Goal: Answer question/provide support: Share knowledge or assist other users

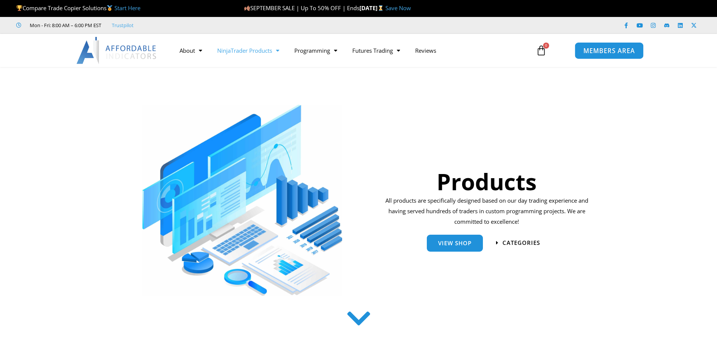
click at [609, 50] on span "MEMBERS AREA" at bounding box center [609, 50] width 52 height 6
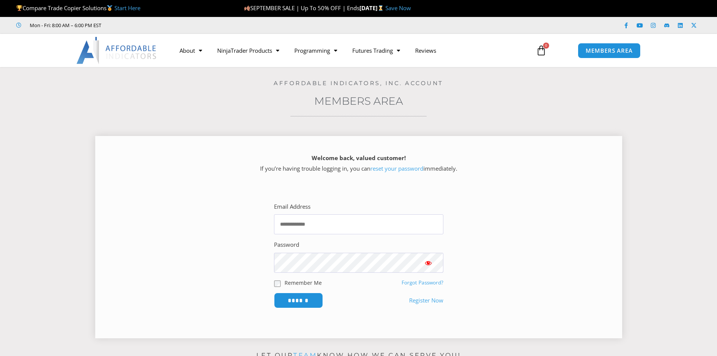
type input "**********"
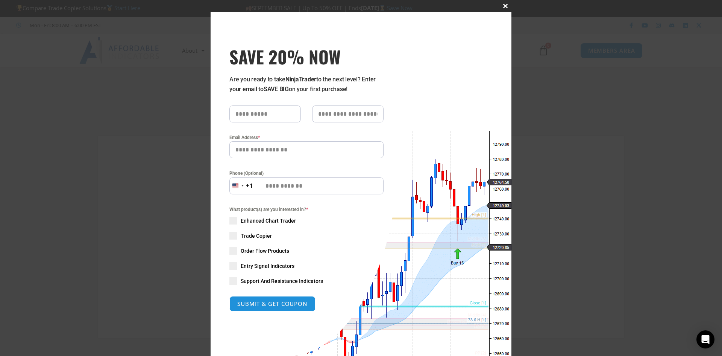
click at [501, 9] on button "Close this module" at bounding box center [506, 6] width 12 height 12
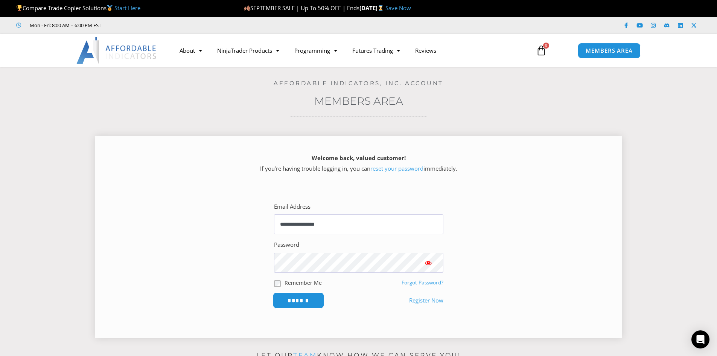
click at [308, 307] on input "******" at bounding box center [298, 300] width 52 height 16
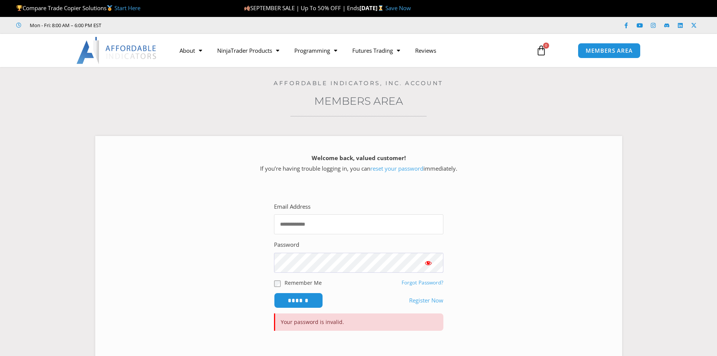
click at [316, 225] on input "Email Address" at bounding box center [358, 224] width 169 height 20
type input "**********"
click at [426, 263] on span "Show password" at bounding box center [428, 263] width 8 height 8
click at [299, 297] on input "******" at bounding box center [298, 300] width 52 height 16
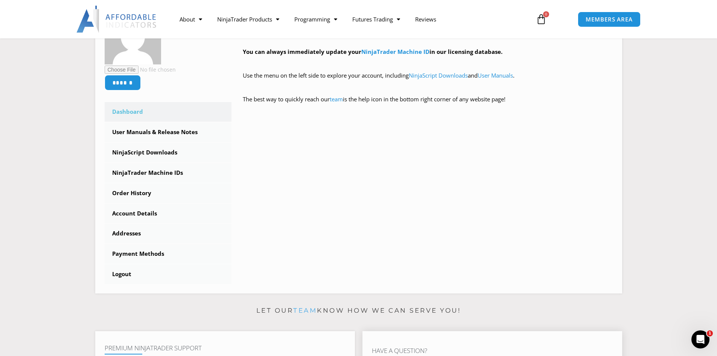
scroll to position [301, 0]
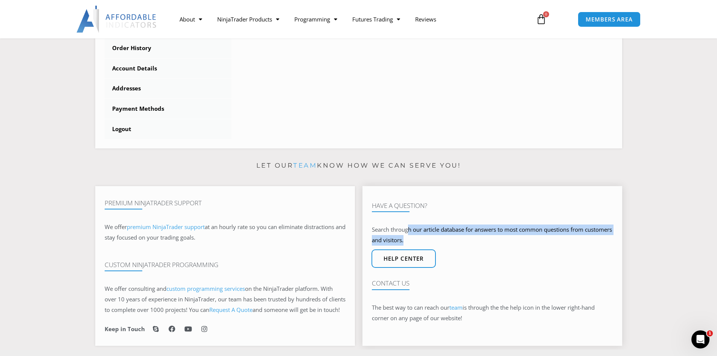
drag, startPoint x: 409, startPoint y: 237, endPoint x: 575, endPoint y: 245, distance: 166.5
click at [575, 245] on p "Search through our article database for answers to most common questions from c…" at bounding box center [492, 234] width 241 height 21
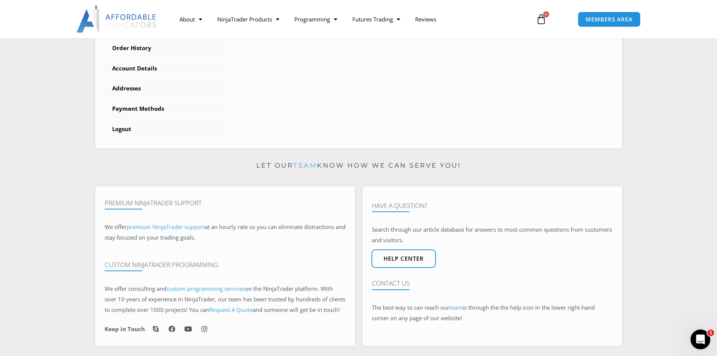
click at [695, 338] on icon "Abrir Intercom Messenger" at bounding box center [699, 338] width 12 height 12
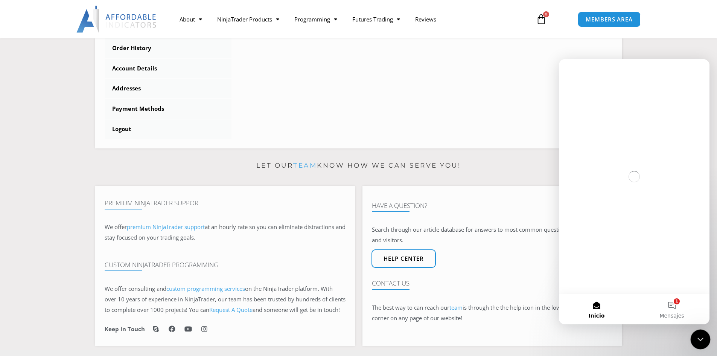
scroll to position [0, 0]
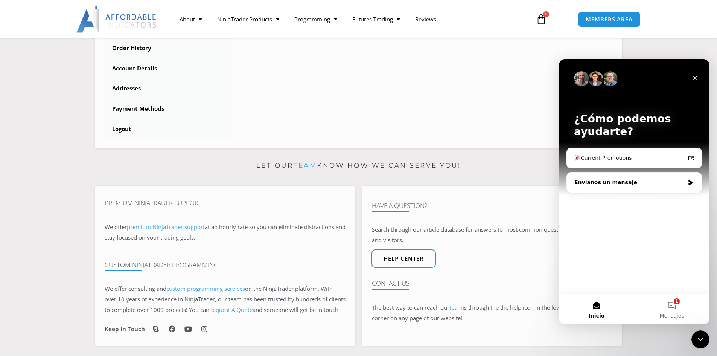
click at [615, 183] on div "Envíanos un mensaje" at bounding box center [629, 182] width 110 height 8
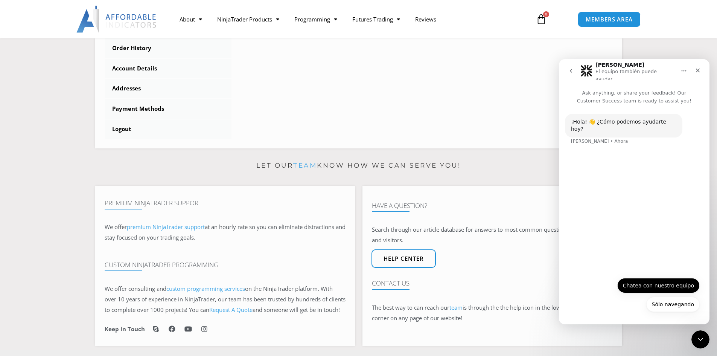
click at [655, 286] on button "Chatea con nuestro equipo" at bounding box center [658, 285] width 82 height 15
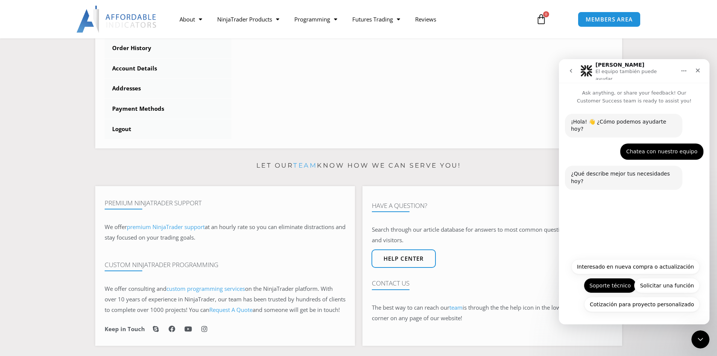
click at [605, 287] on button "Soporte técnico" at bounding box center [609, 285] width 53 height 15
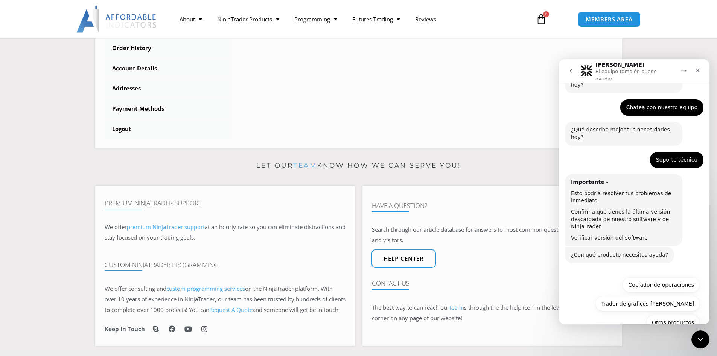
click at [632, 277] on button "Copiador de operaciones" at bounding box center [660, 284] width 77 height 15
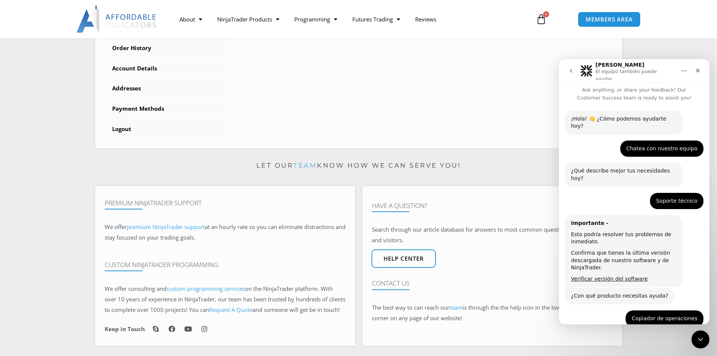
scroll to position [27, 0]
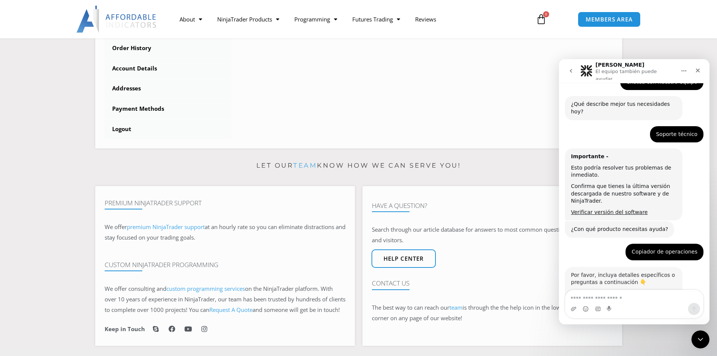
click at [620, 236] on div "¡Hola! 👋 ¿Cómo podemos ayudarte hoy? Solomon • Ahora Chatea con nuestro equipo …" at bounding box center [634, 190] width 138 height 292
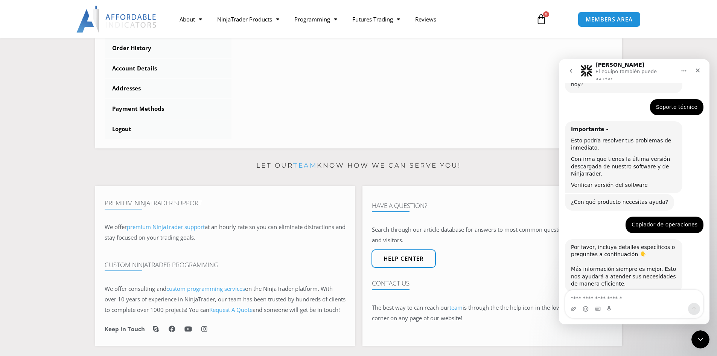
click at [609, 182] on link "Verificar versión del software" at bounding box center [609, 185] width 77 height 6
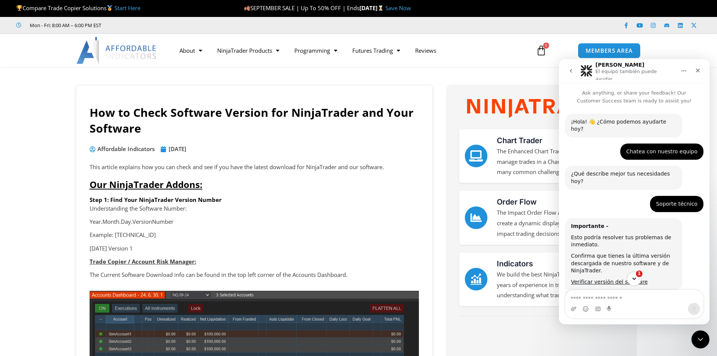
click at [635, 278] on icon "Scroll to bottom" at bounding box center [634, 278] width 4 height 2
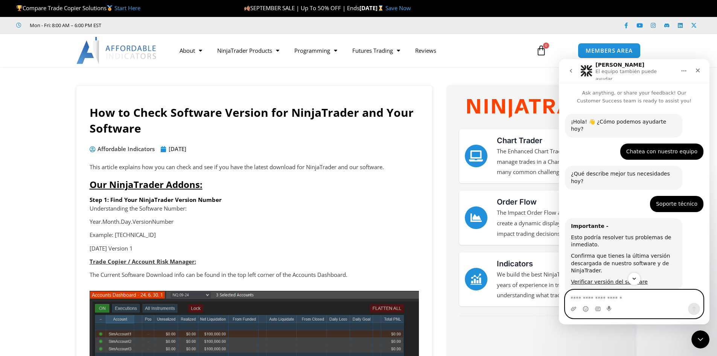
click at [629, 292] on textarea "Escribe un mensaje..." at bounding box center [634, 296] width 138 height 13
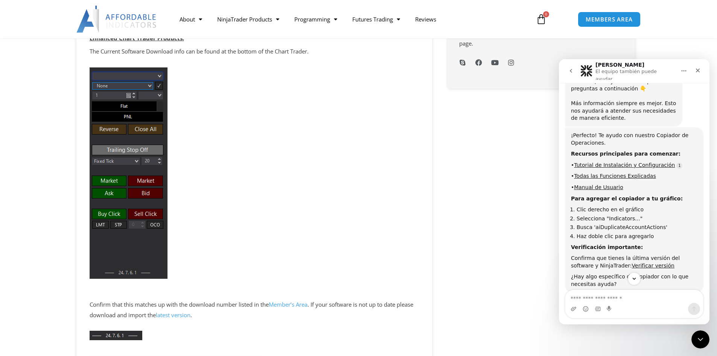
scroll to position [263, 0]
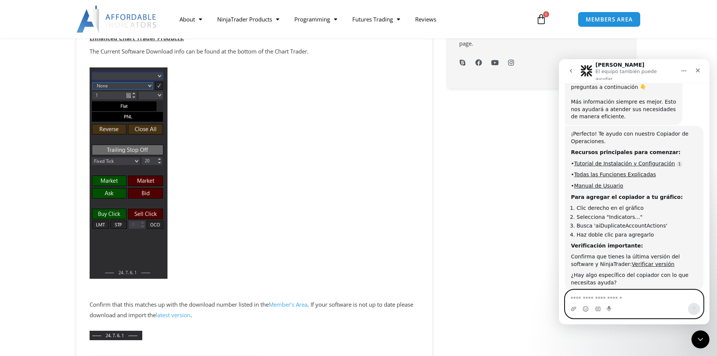
click at [593, 296] on textarea "Escribe un mensaje..." at bounding box center [634, 296] width 138 height 13
drag, startPoint x: 590, startPoint y: 300, endPoint x: 652, endPoint y: 314, distance: 63.9
click at [590, 300] on textarea "**********" at bounding box center [634, 292] width 138 height 20
click at [643, 294] on textarea "**********" at bounding box center [634, 292] width 138 height 20
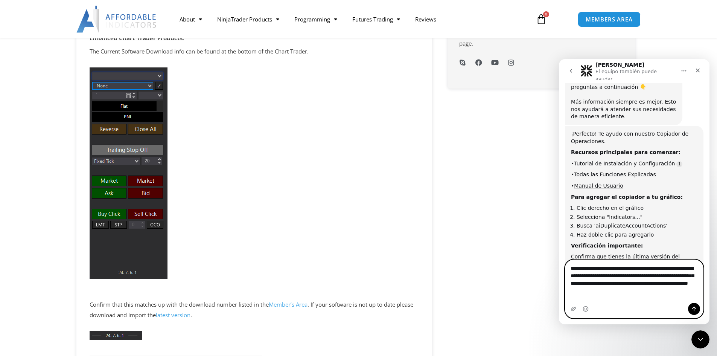
type textarea "**********"
click at [572, 308] on icon "Adjuntar un archivo" at bounding box center [573, 308] width 6 height 6
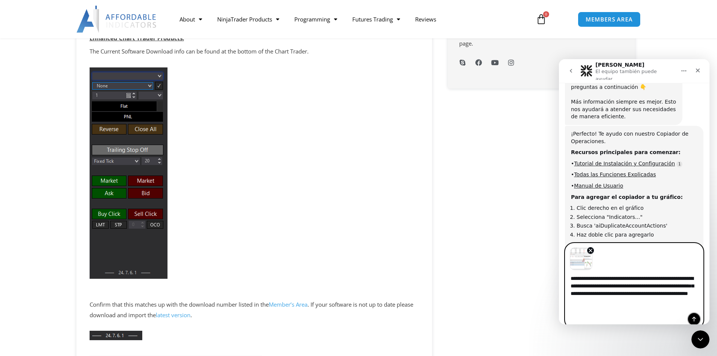
click at [691, 316] on icon "Enviar un mensaje…" at bounding box center [694, 319] width 6 height 6
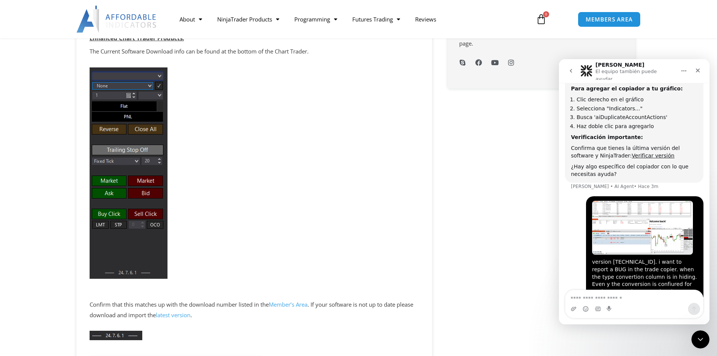
scroll to position [372, 0]
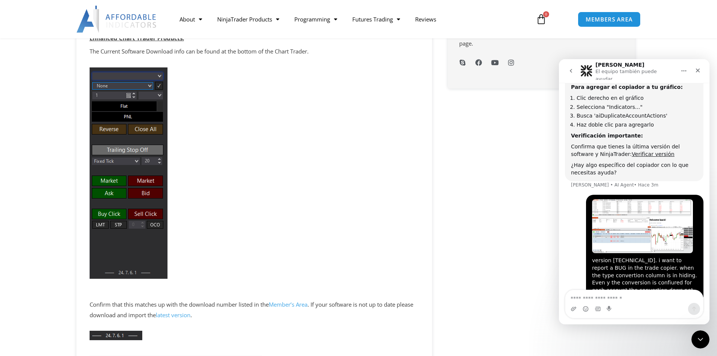
click at [618, 214] on img "user dice…" at bounding box center [642, 226] width 101 height 54
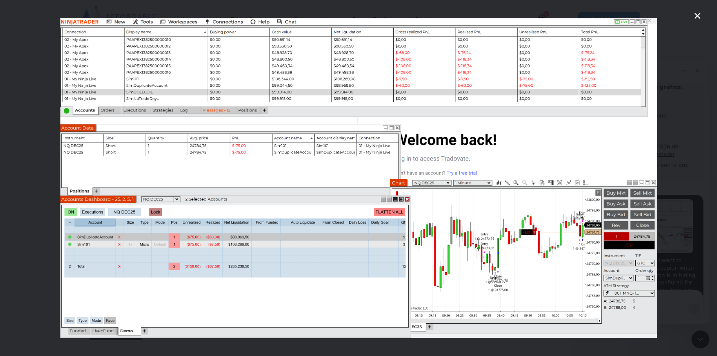
scroll to position [397, 0]
click at [667, 145] on div "Intercom Messenger" at bounding box center [358, 178] width 717 height 356
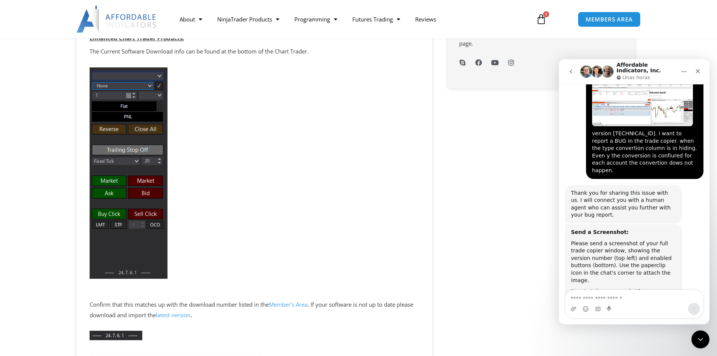
scroll to position [548, 0]
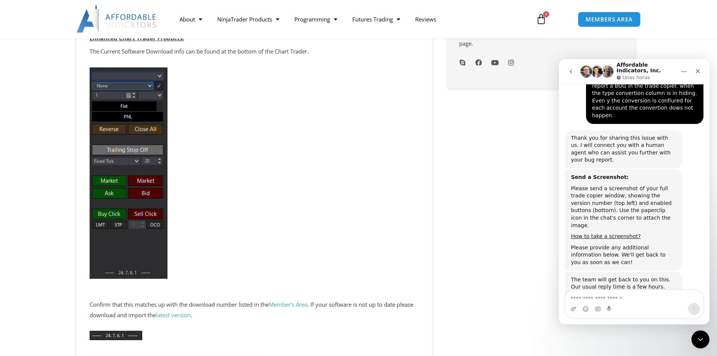
click at [597, 74] on img "Intercom Messenger" at bounding box center [597, 71] width 12 height 12
click at [590, 73] on img "Intercom Messenger" at bounding box center [586, 71] width 12 height 12
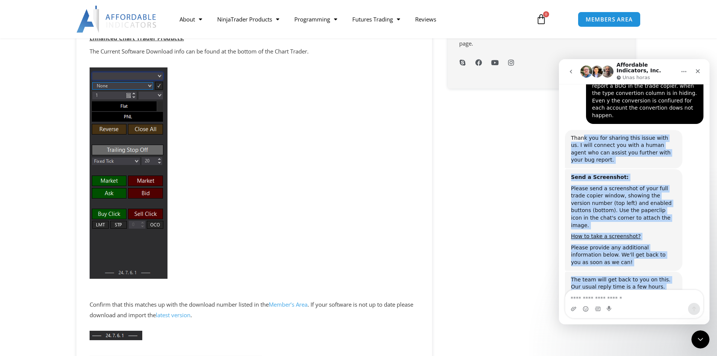
drag, startPoint x: 582, startPoint y: 119, endPoint x: 665, endPoint y: 263, distance: 166.2
click at [665, 276] on div "The team will get back to you on this. Our usual reply time is a few hours. You…" at bounding box center [623, 294] width 105 height 37
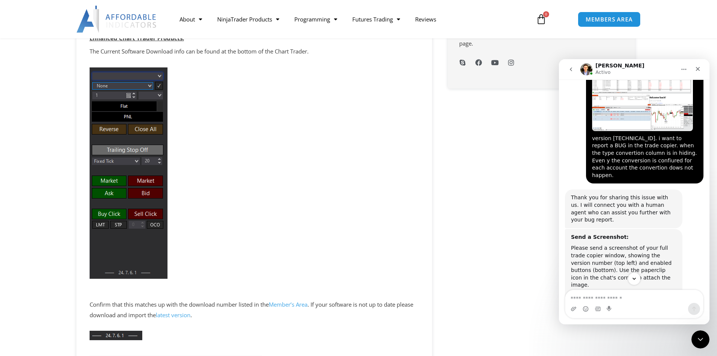
scroll to position [485, 0]
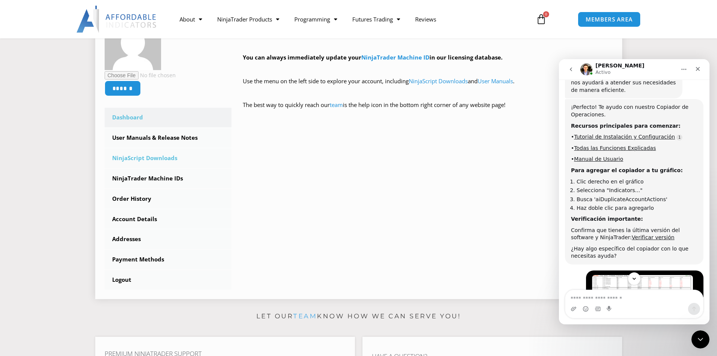
scroll to position [1, 0]
click at [159, 156] on link "NinjaScript Downloads" at bounding box center [168, 158] width 127 height 20
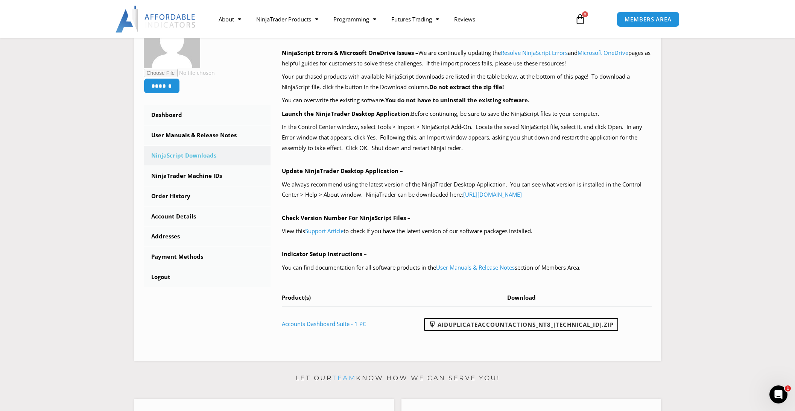
scroll to position [628, 0]
click at [544, 324] on link "AIDuplicateAccountActions_NT8_25.9.24.1.zip" at bounding box center [521, 324] width 194 height 13
